Goal: Task Accomplishment & Management: Complete application form

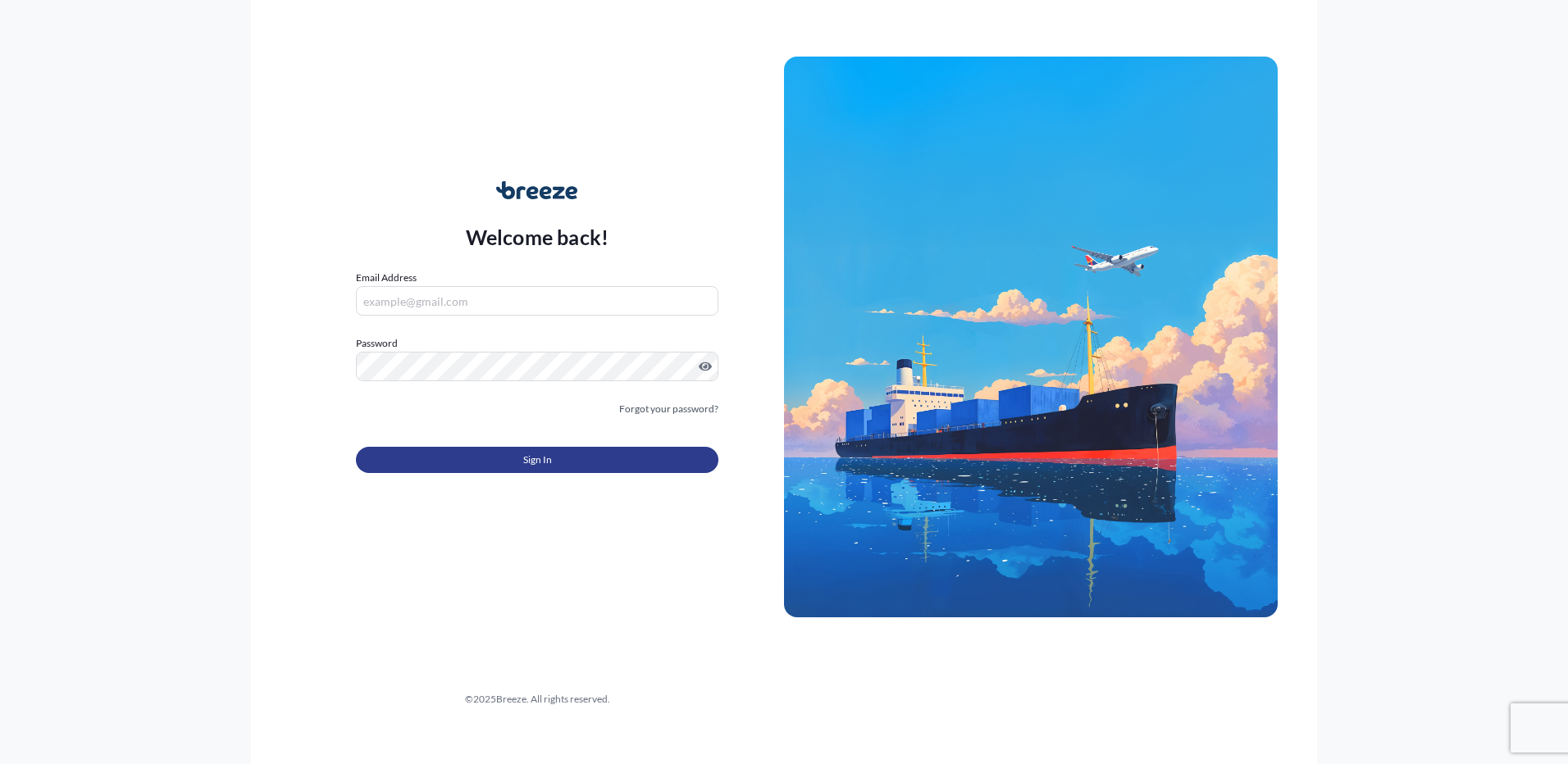
type input "[PERSON_NAME][EMAIL_ADDRESS][DOMAIN_NAME]"
click at [530, 454] on span "Sign In" at bounding box center [538, 459] width 29 height 17
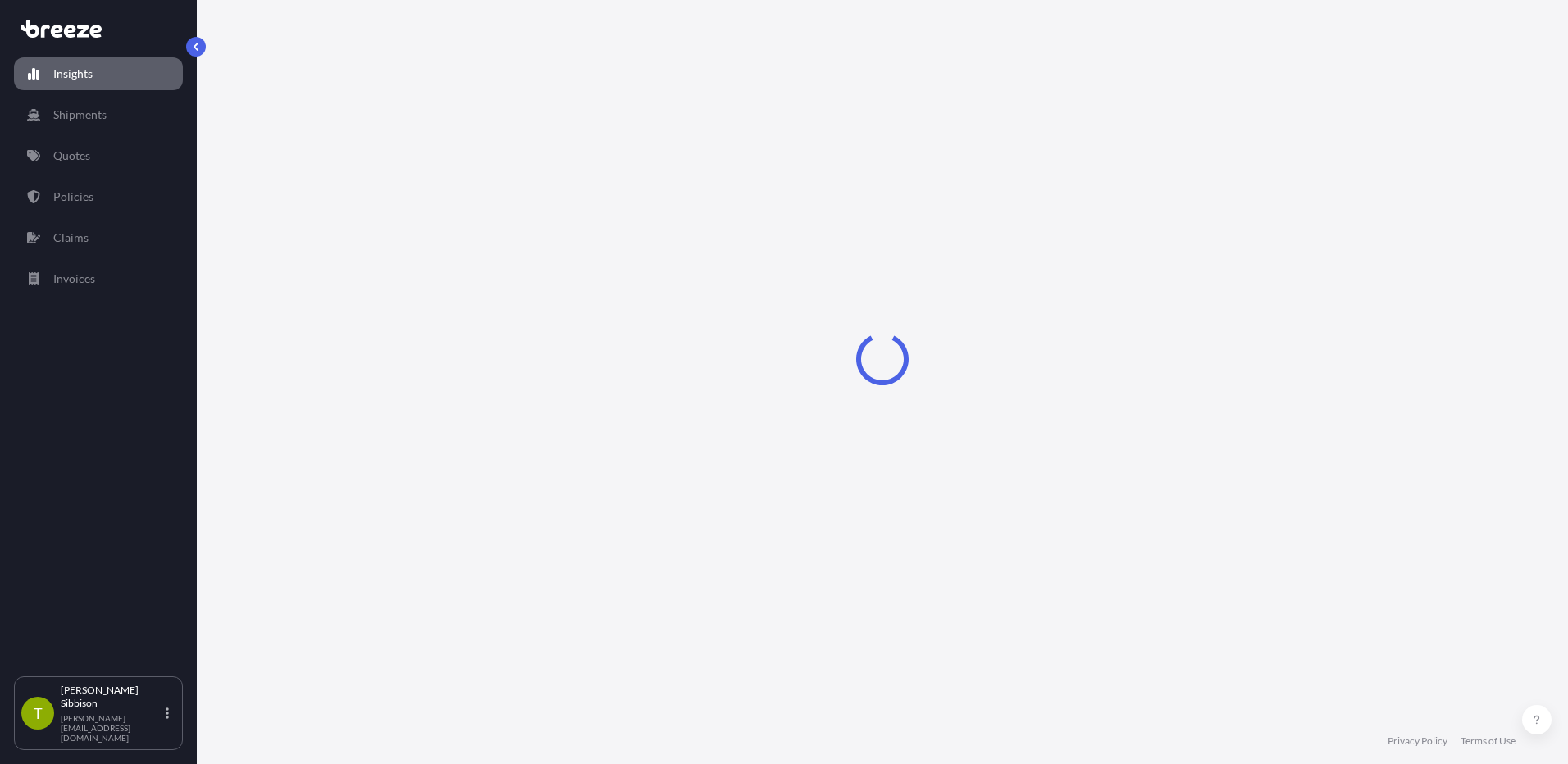
select select "2025"
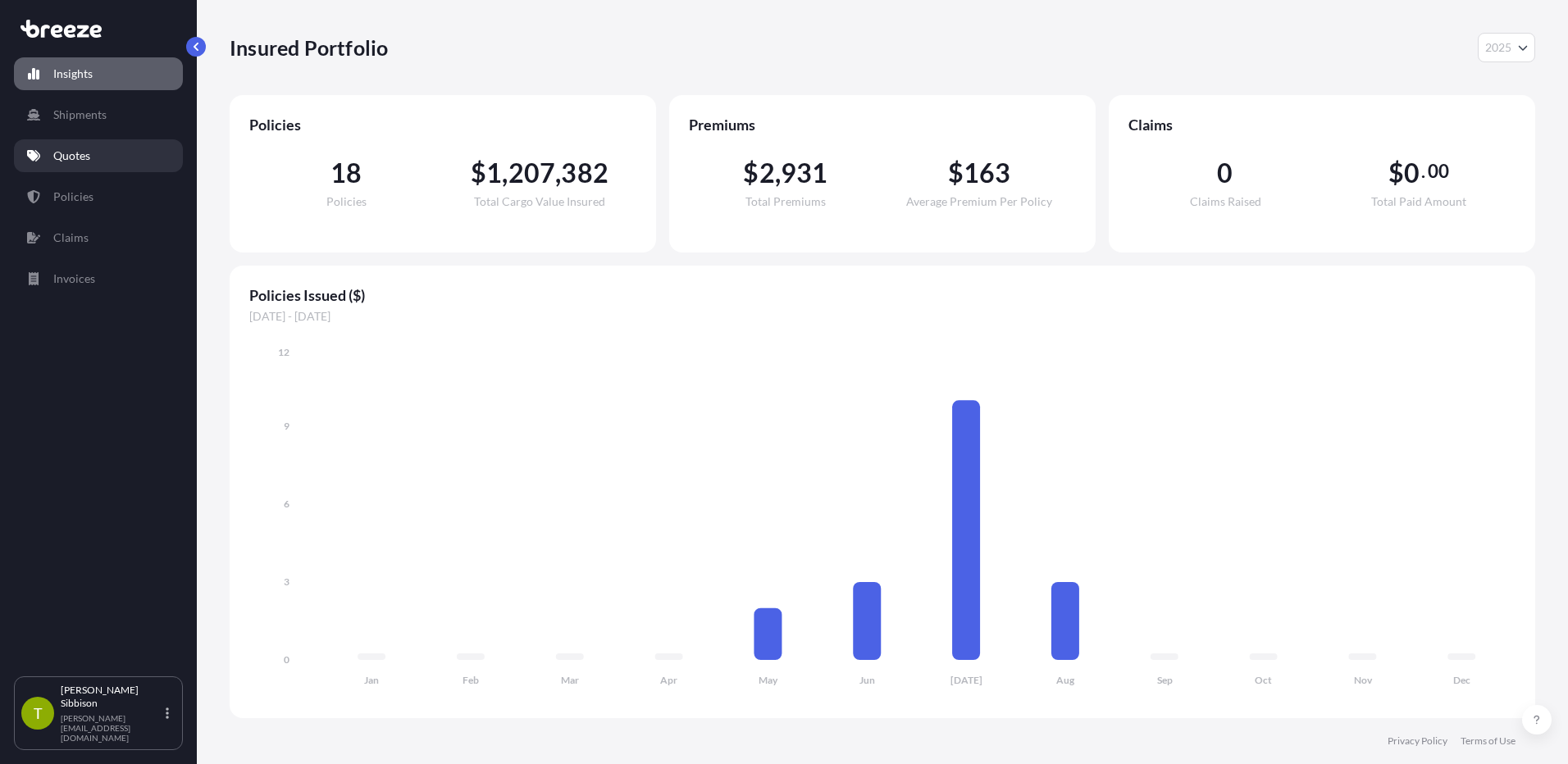
click at [88, 157] on p "Quotes" at bounding box center [72, 156] width 37 height 17
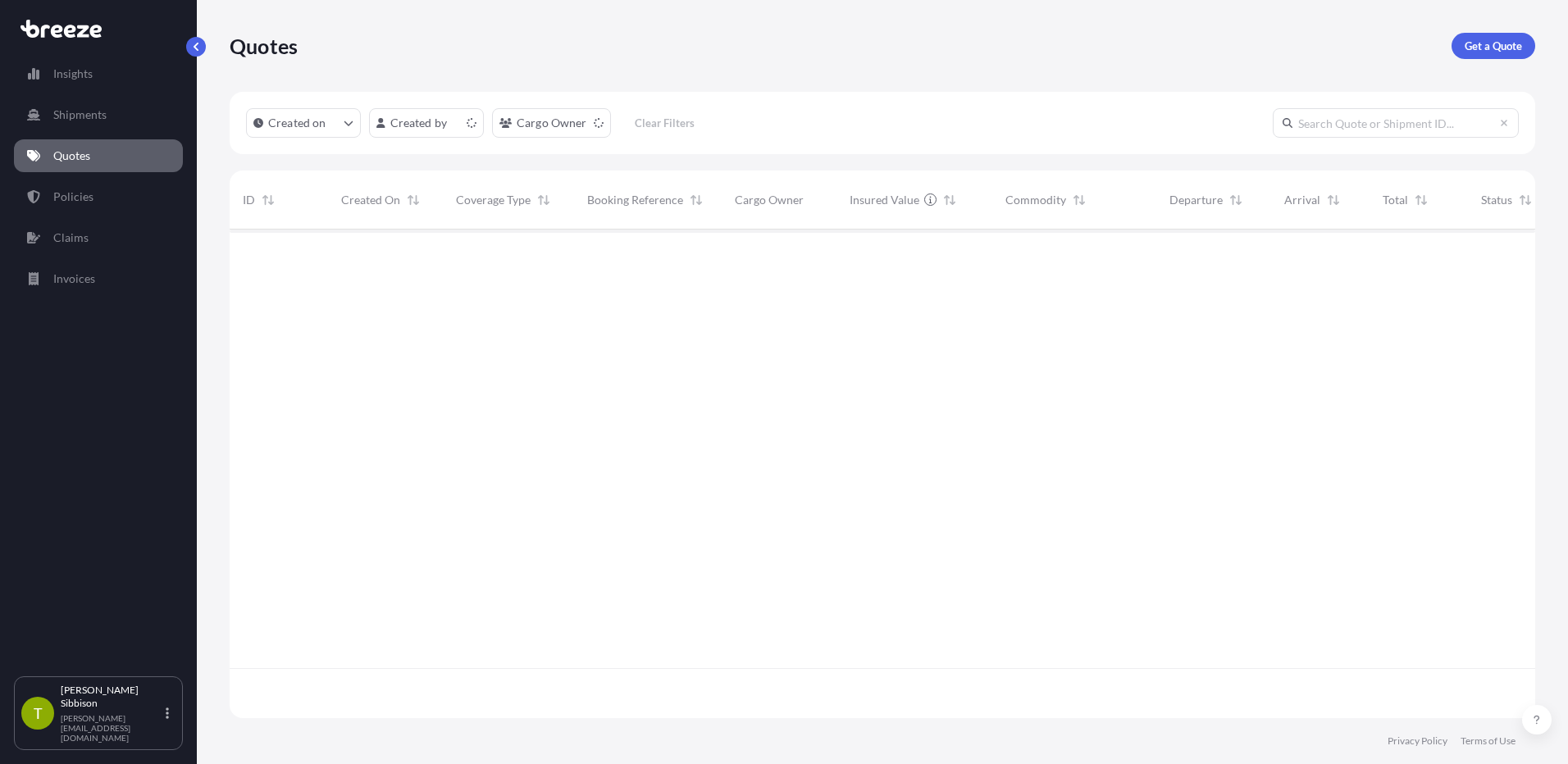
scroll to position [486, 1294]
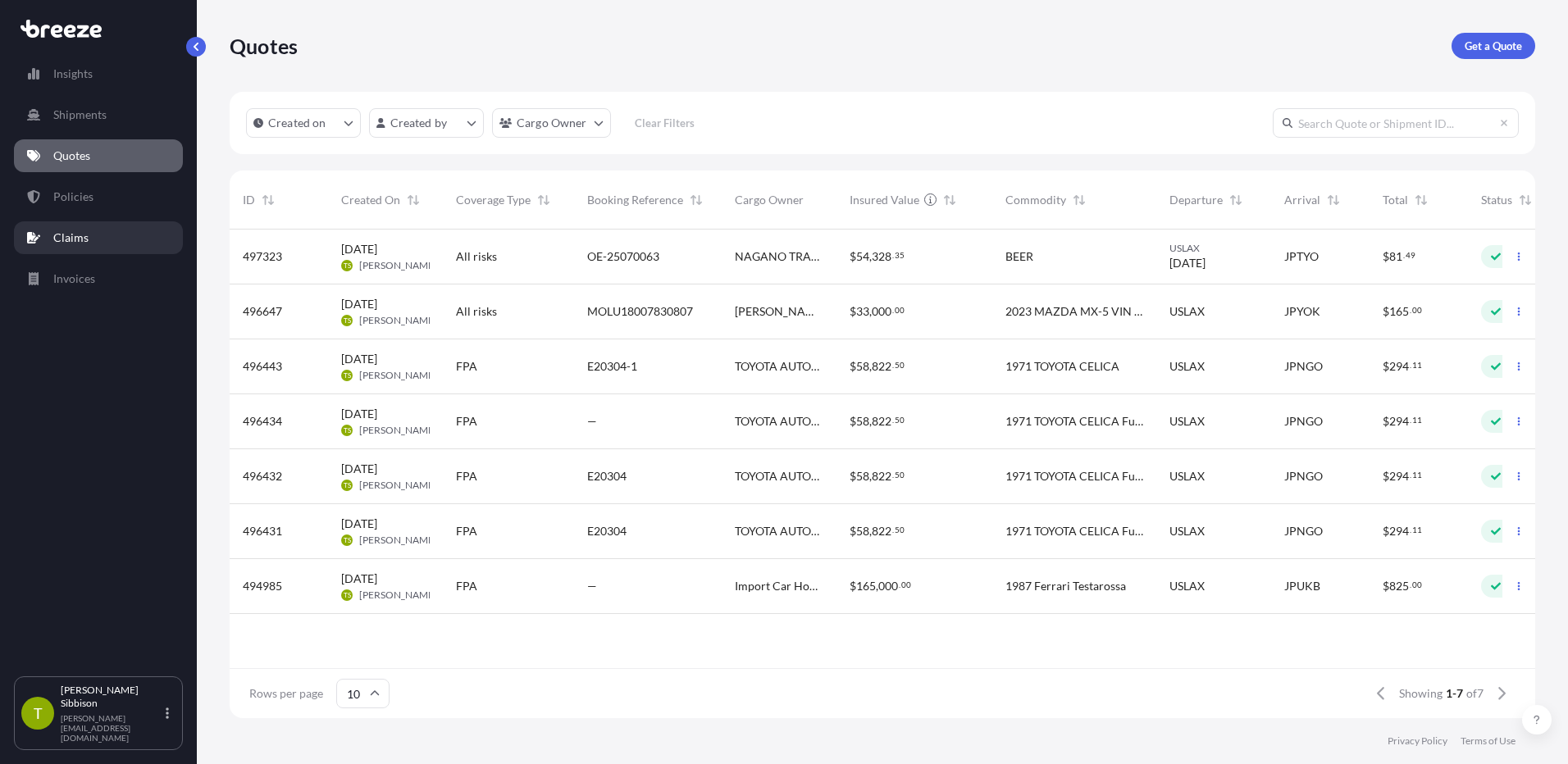
click at [97, 246] on link "Claims" at bounding box center [98, 237] width 169 height 32
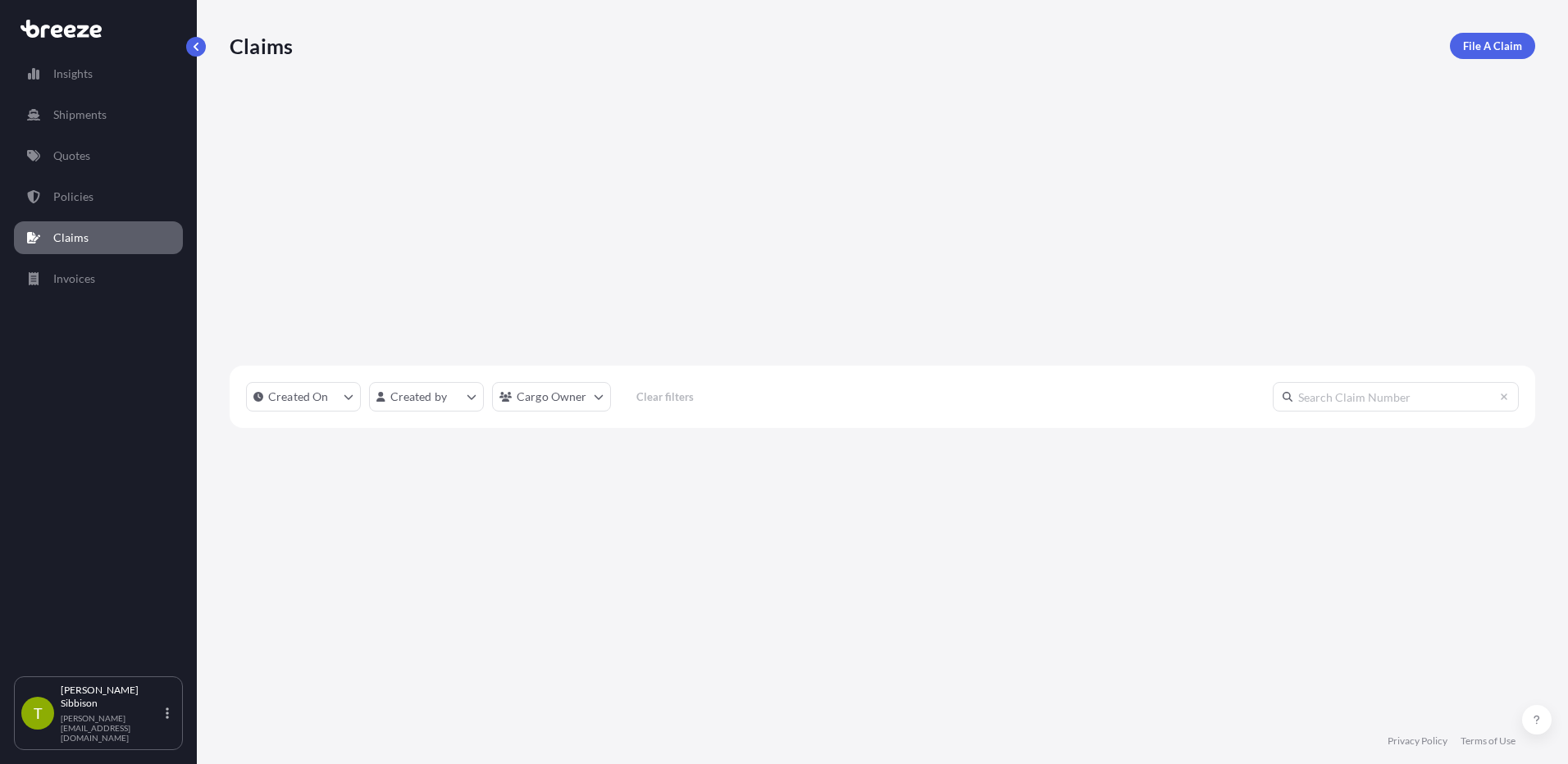
scroll to position [536, 1294]
click at [97, 197] on link "Policies" at bounding box center [98, 196] width 169 height 32
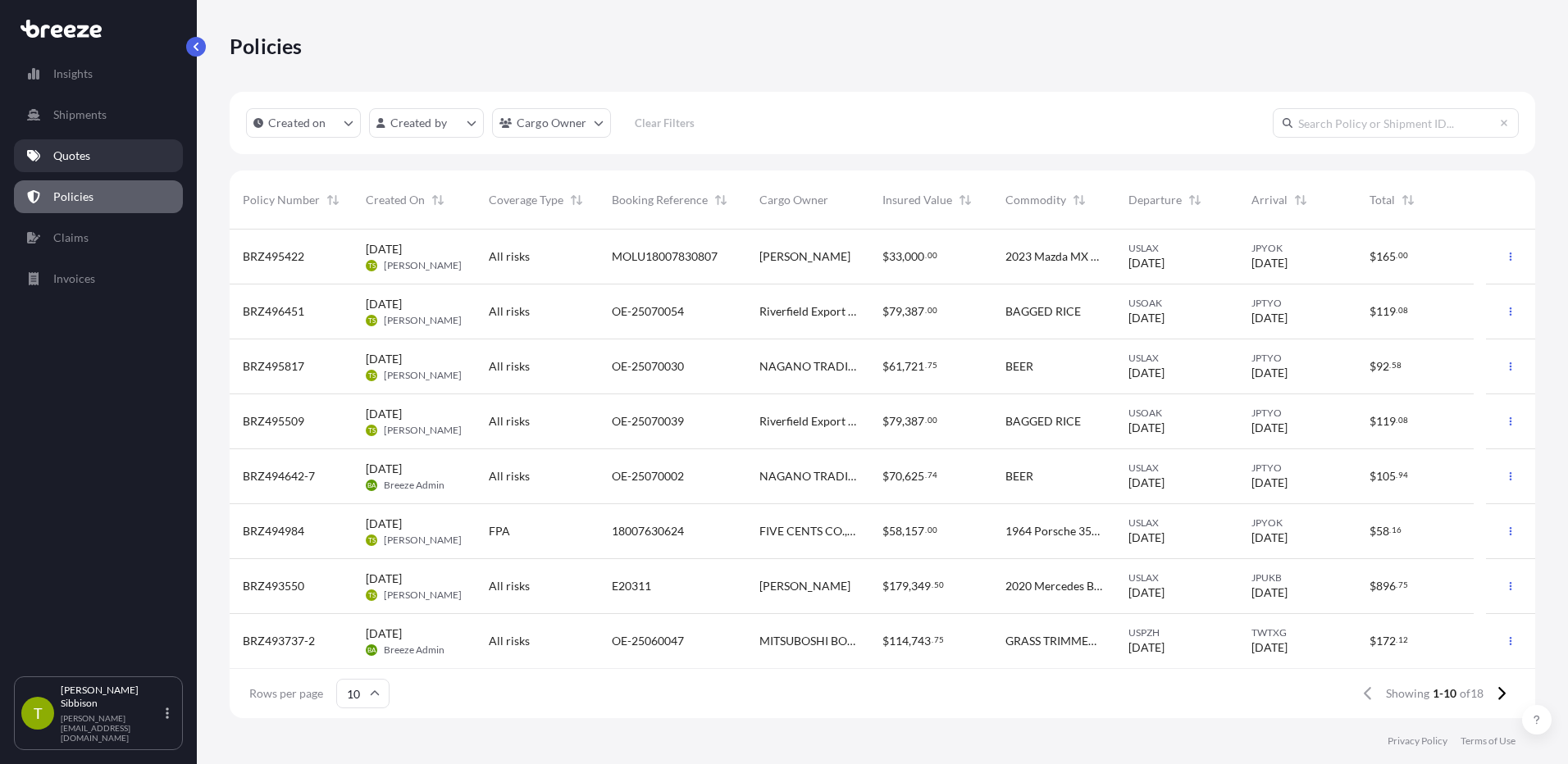
click at [80, 160] on p "Quotes" at bounding box center [72, 156] width 37 height 17
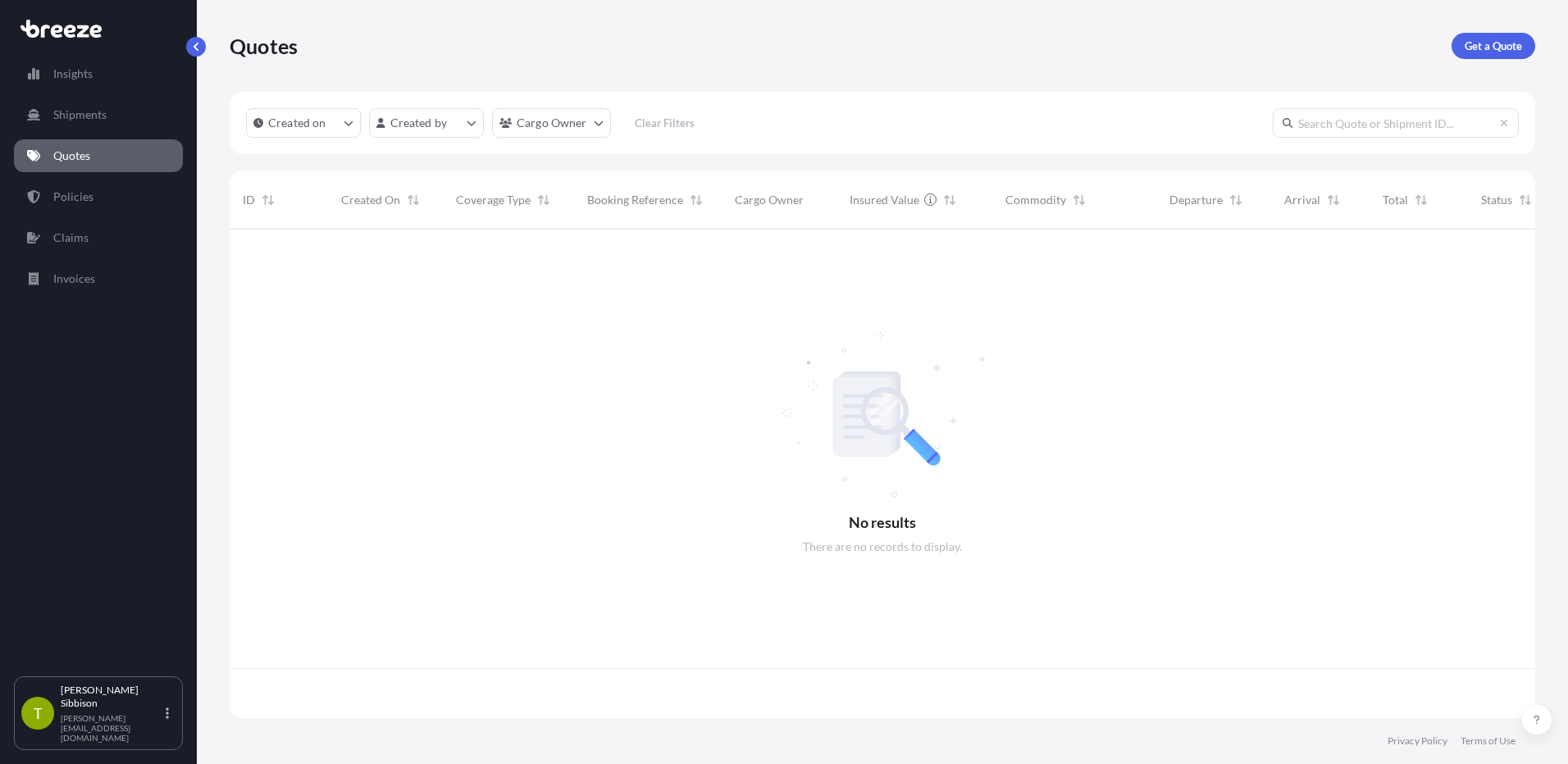
scroll to position [486, 1294]
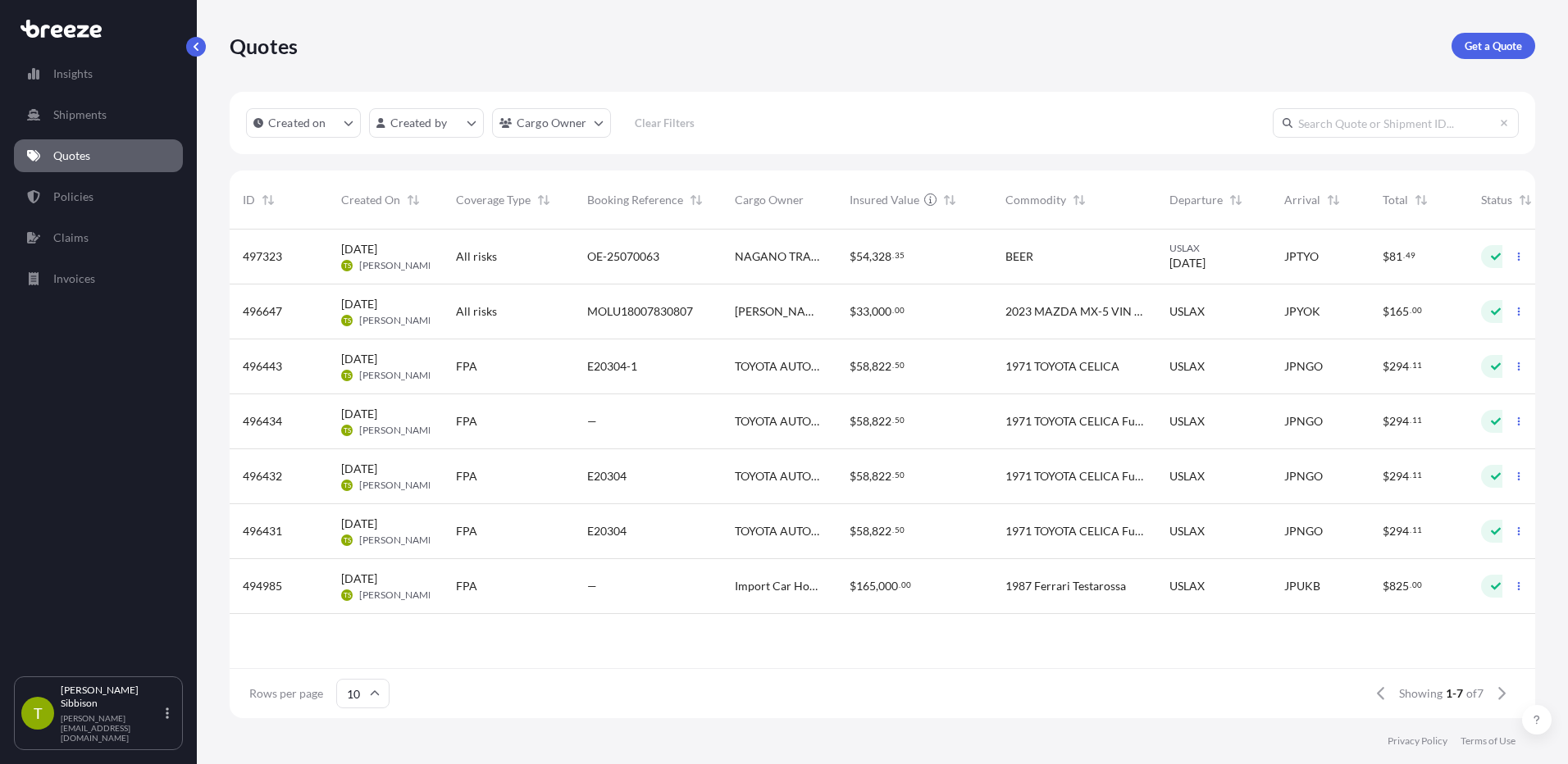
click at [1061, 529] on span "1971 TOYOTA CELICA Full Restored Condition" at bounding box center [1074, 531] width 137 height 17
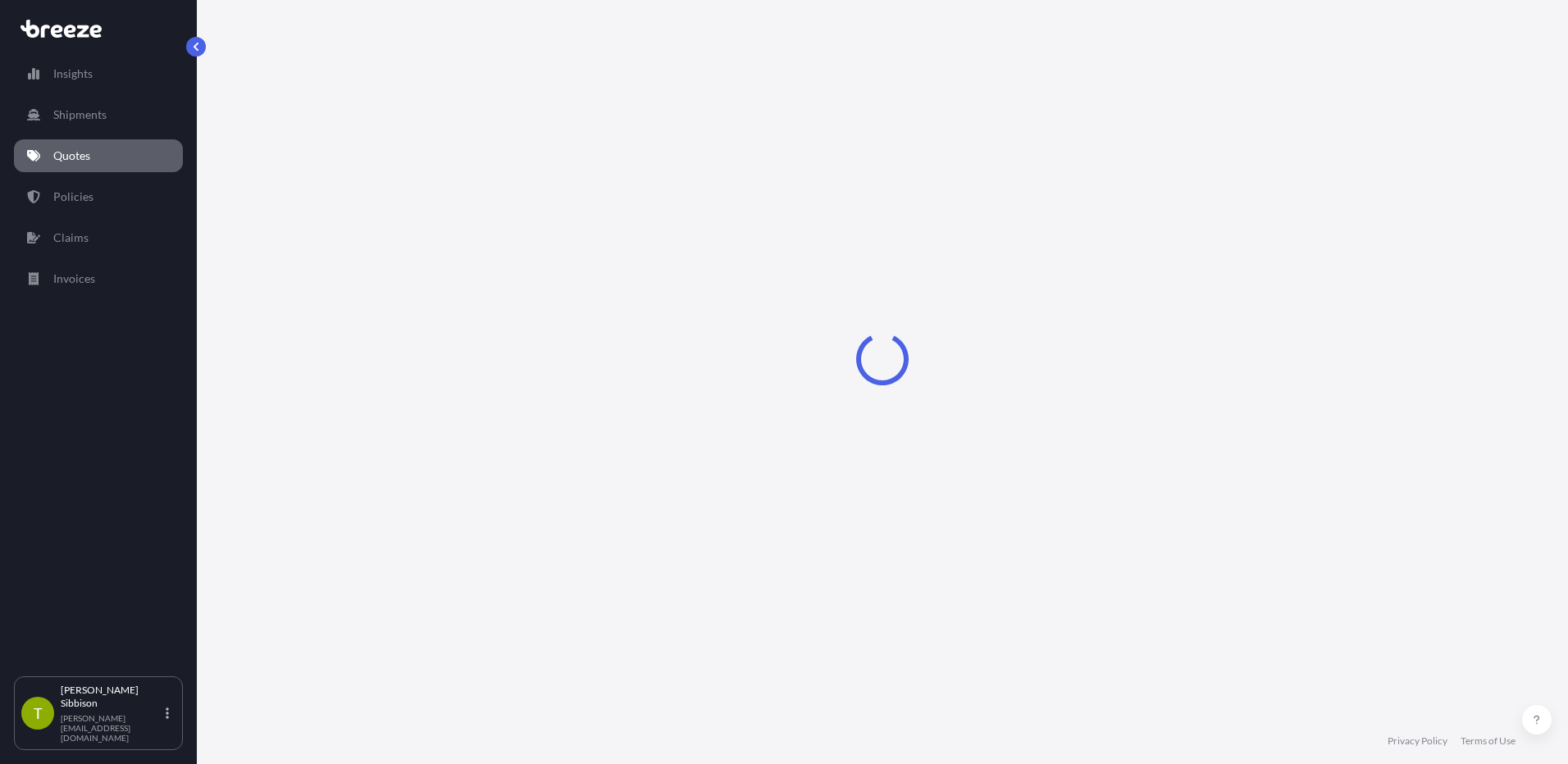
select select "Sea"
select select "Road"
select select "2"
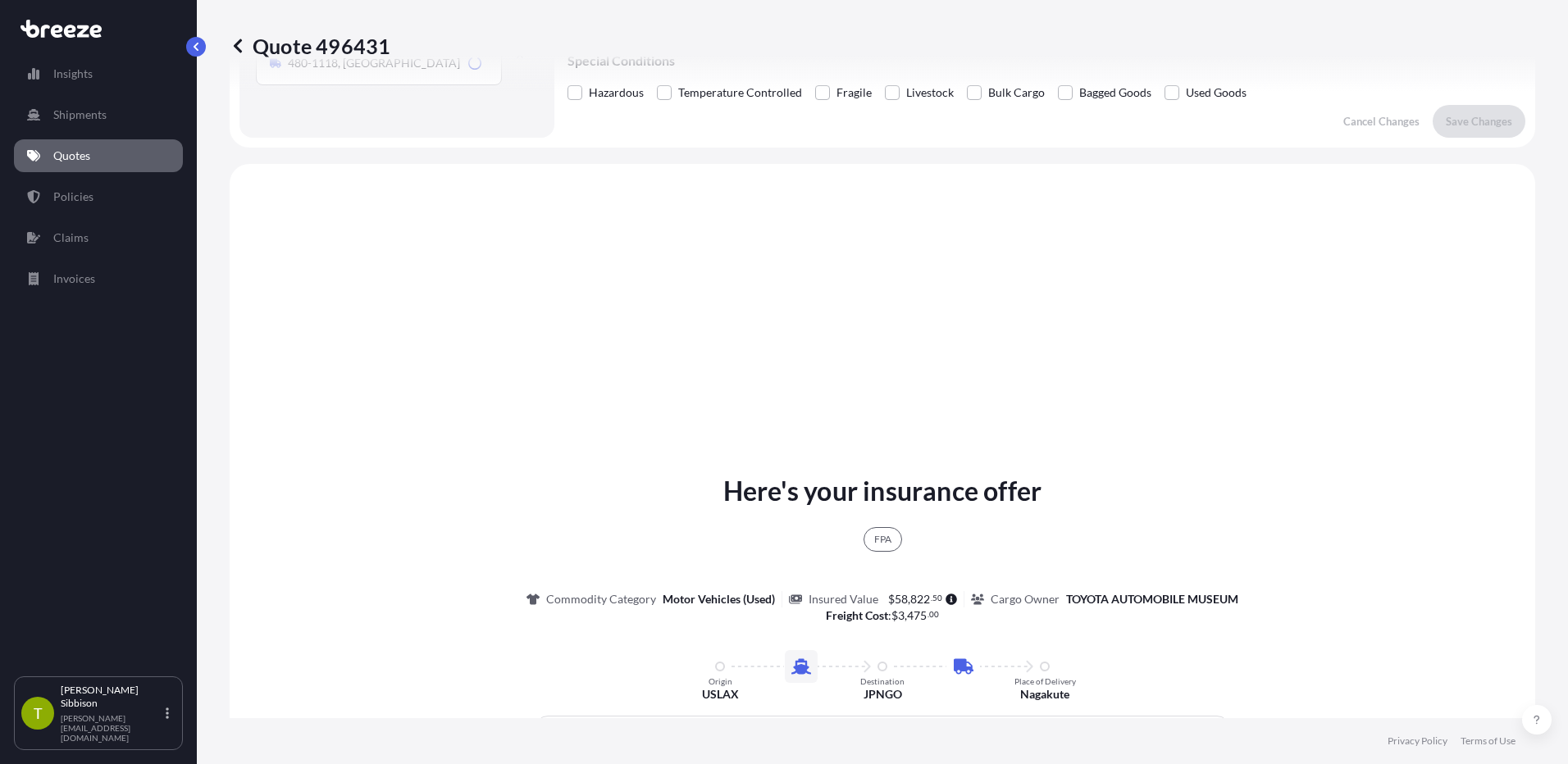
scroll to position [595, 0]
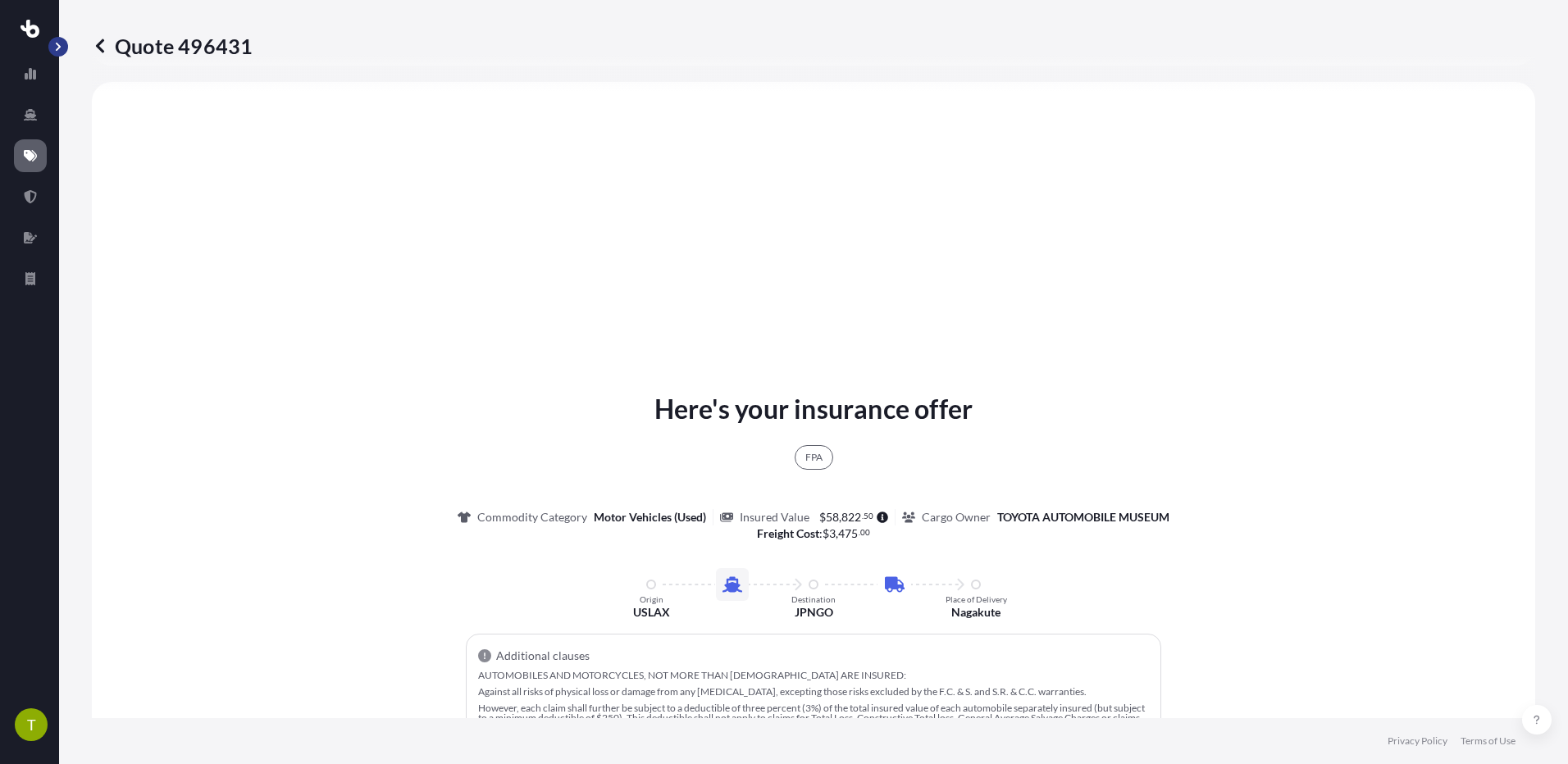
click at [49, 44] on button "button" at bounding box center [58, 46] width 19 height 19
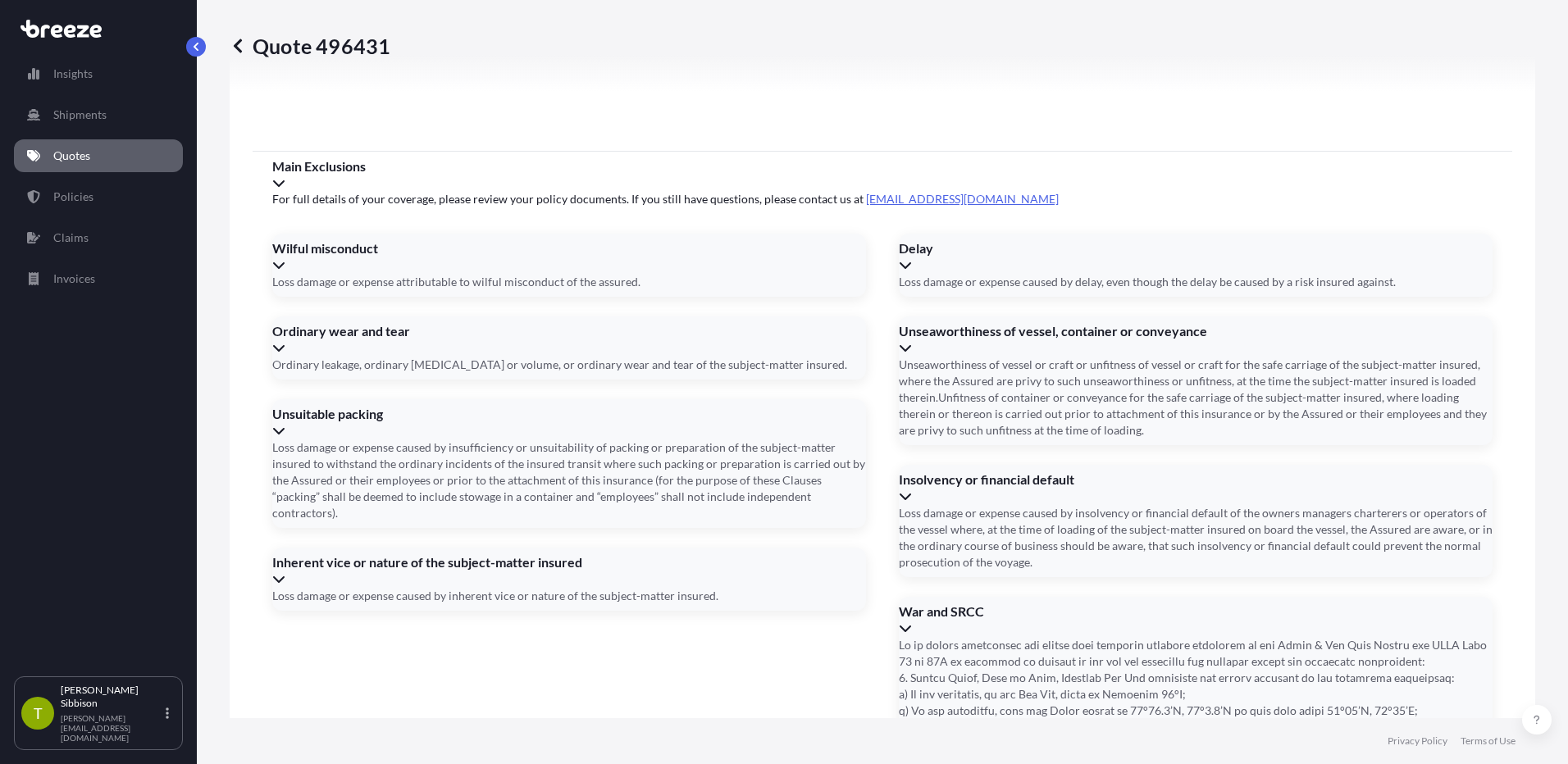
scroll to position [2334, 0]
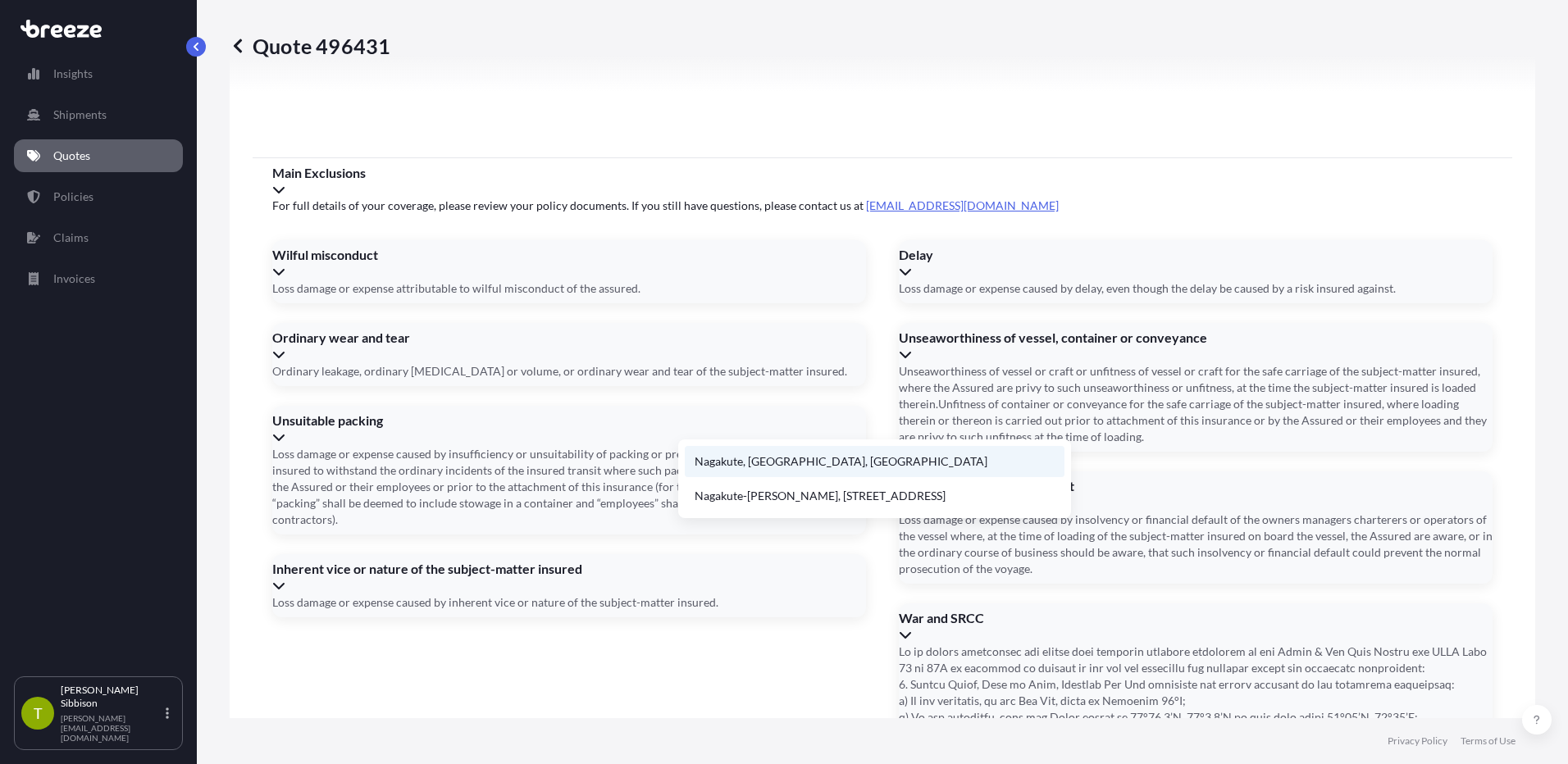
click at [795, 467] on li "Nagakute, [GEOGRAPHIC_DATA], [GEOGRAPHIC_DATA]" at bounding box center [875, 462] width 380 height 32
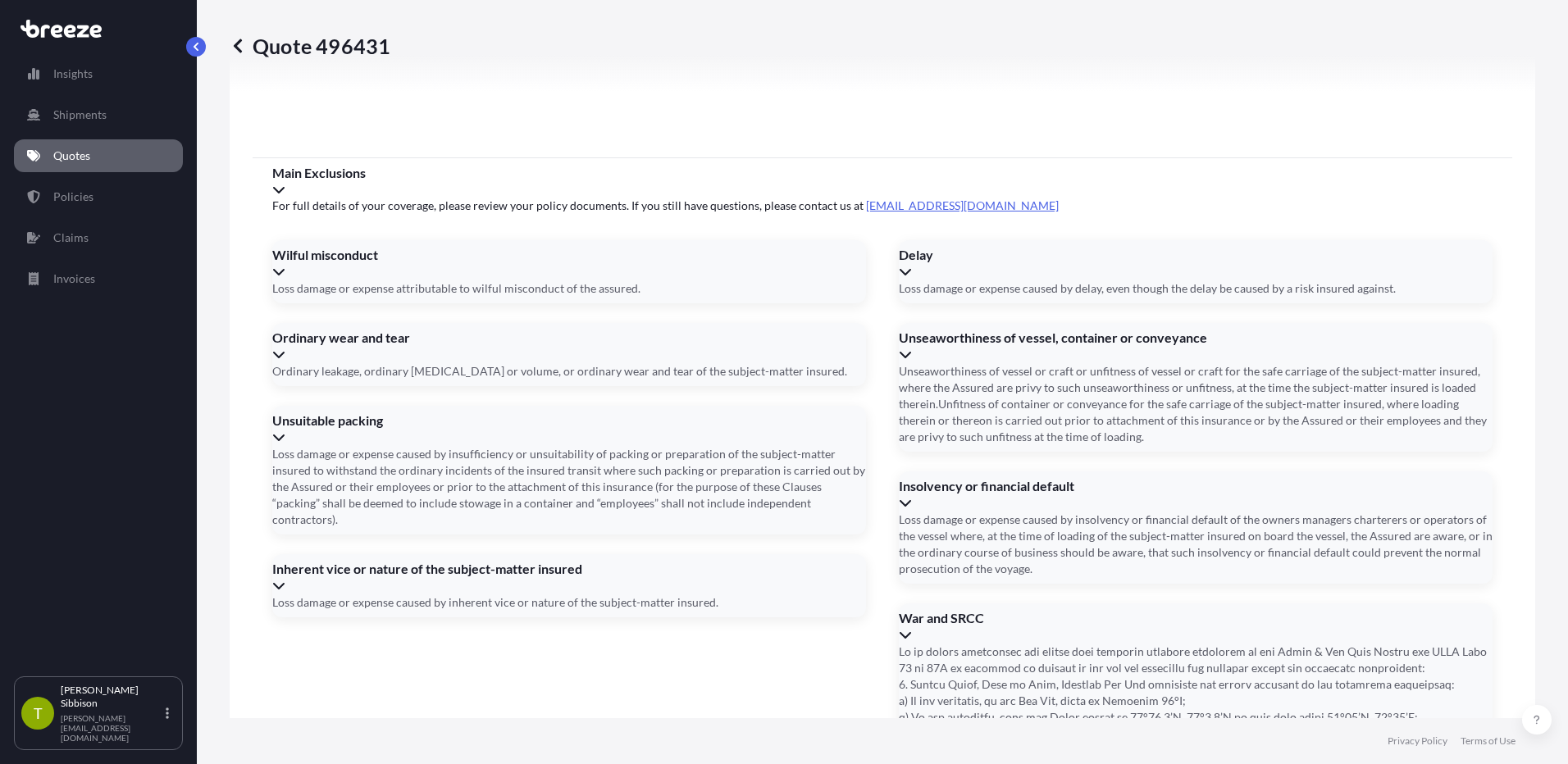
type input "Nagakute, [GEOGRAPHIC_DATA], [GEOGRAPHIC_DATA]"
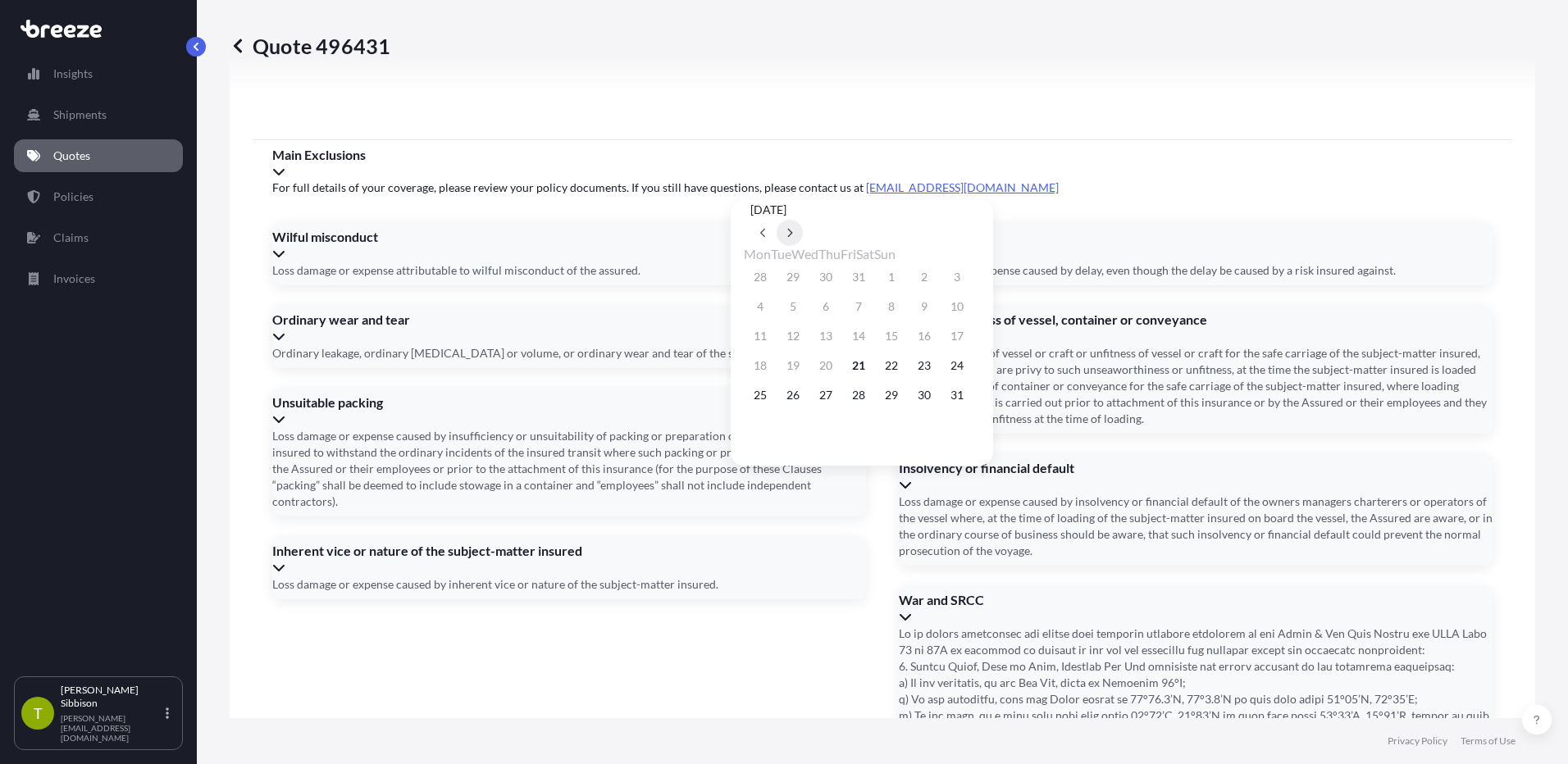
click at [793, 228] on icon at bounding box center [790, 232] width 6 height 10
click at [904, 312] on button "12" at bounding box center [891, 306] width 26 height 26
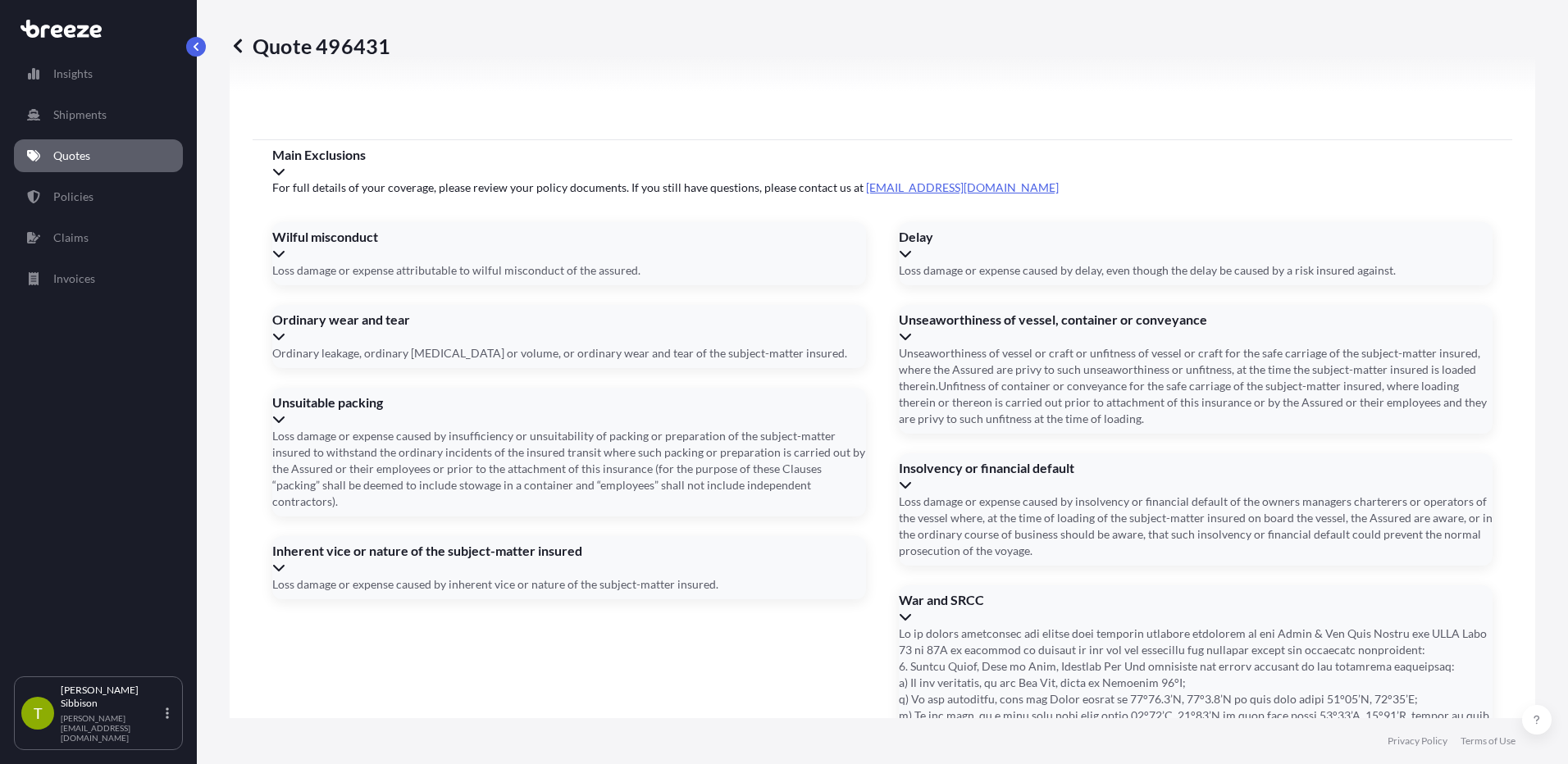
type input "[DATE]"
type input "SEGU1404515"
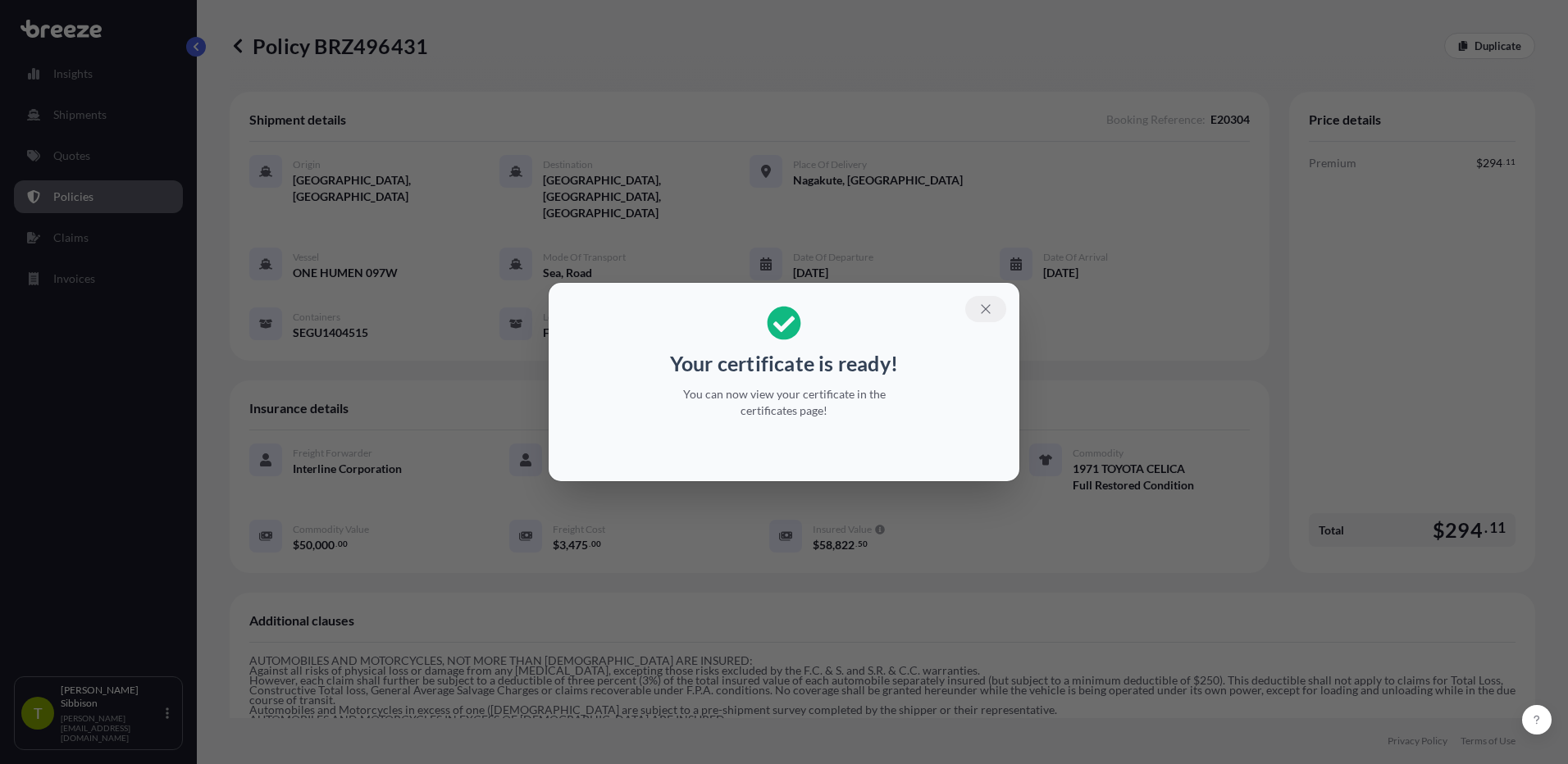
click at [983, 311] on icon "button" at bounding box center [986, 309] width 15 height 15
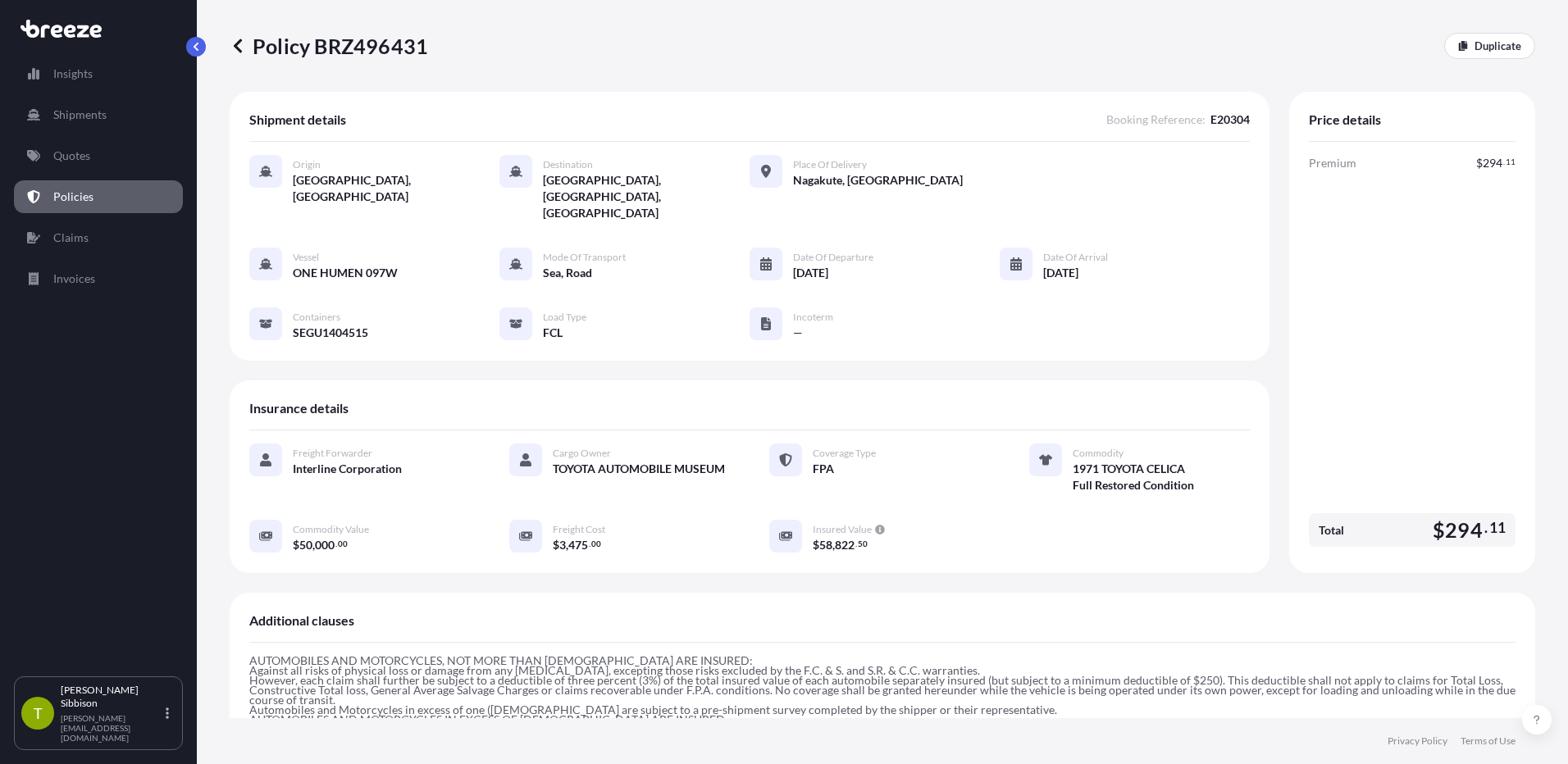
click at [102, 196] on link "Policies" at bounding box center [98, 196] width 169 height 32
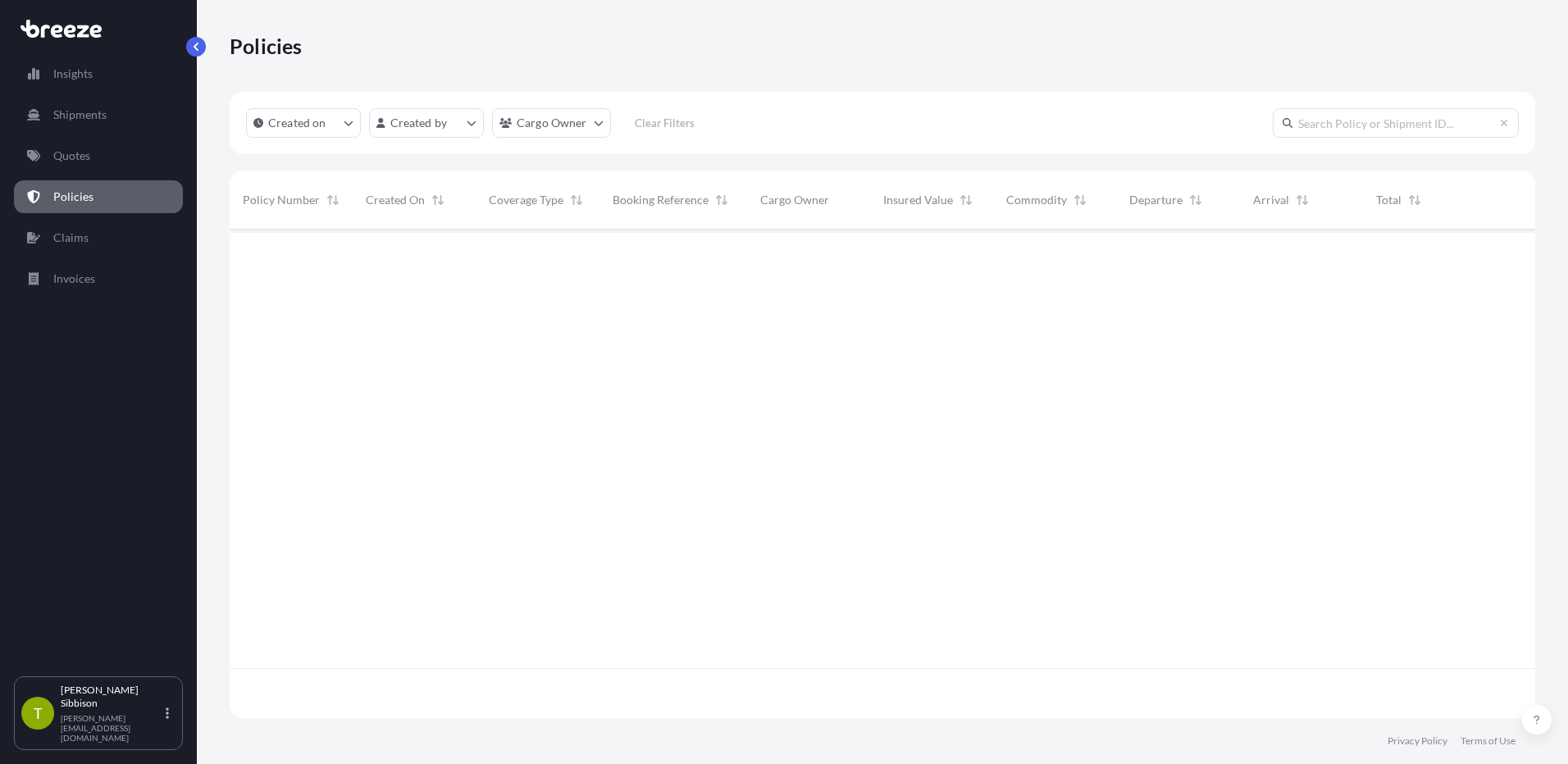
scroll to position [486, 1294]
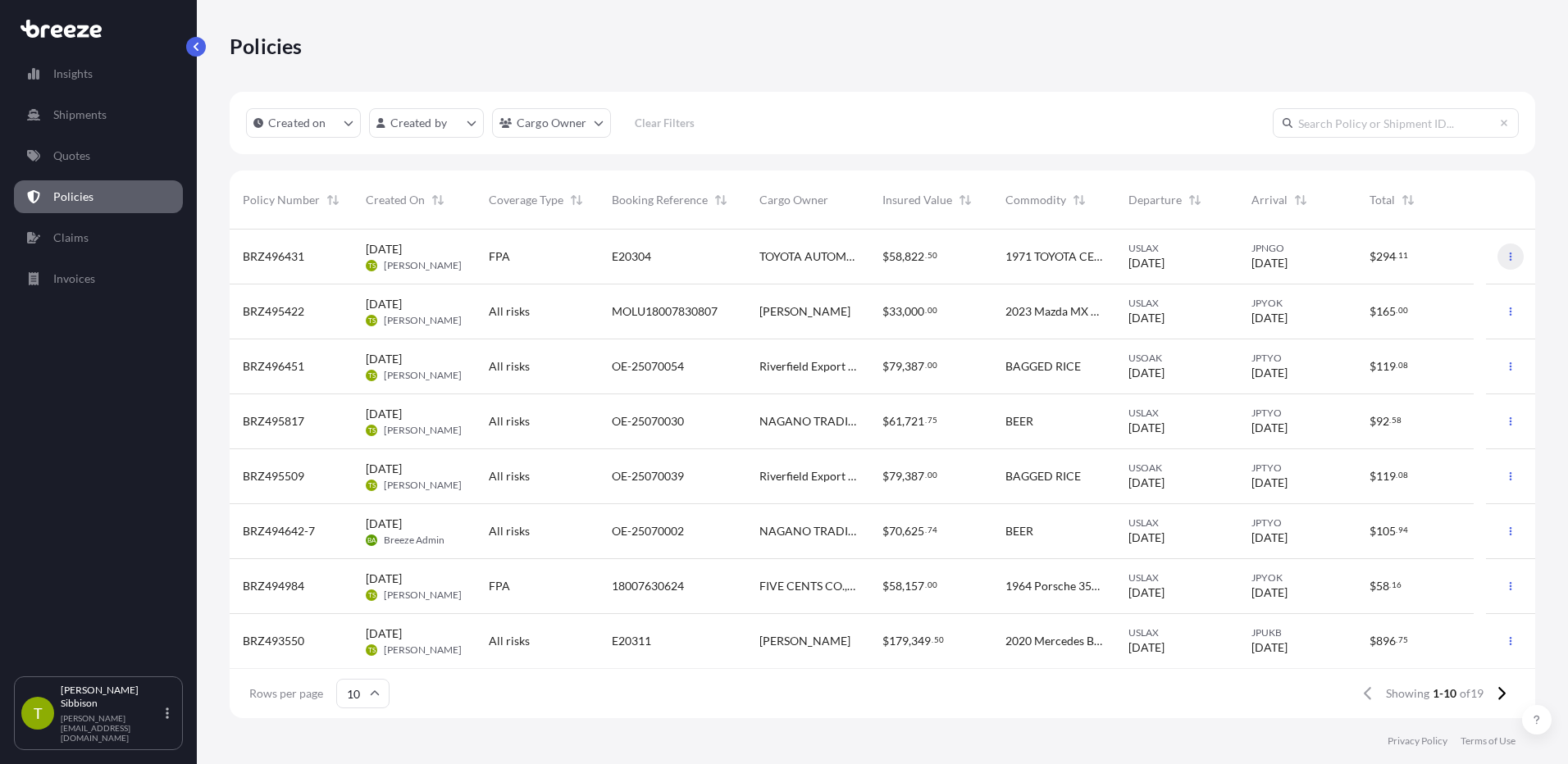
click at [1506, 254] on icon "button" at bounding box center [1510, 256] width 10 height 10
click at [1449, 282] on p "Download certificate" at bounding box center [1421, 289] width 108 height 17
